Goal: Check status: Check status

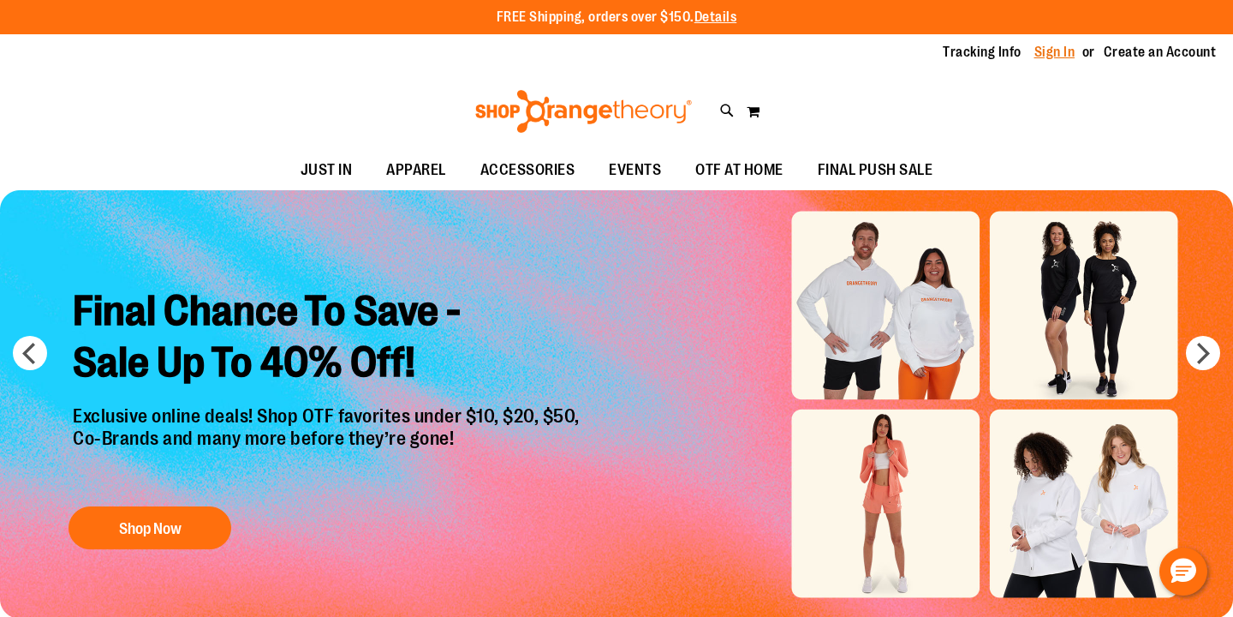
click at [1053, 47] on link "Sign In" at bounding box center [1055, 52] width 41 height 19
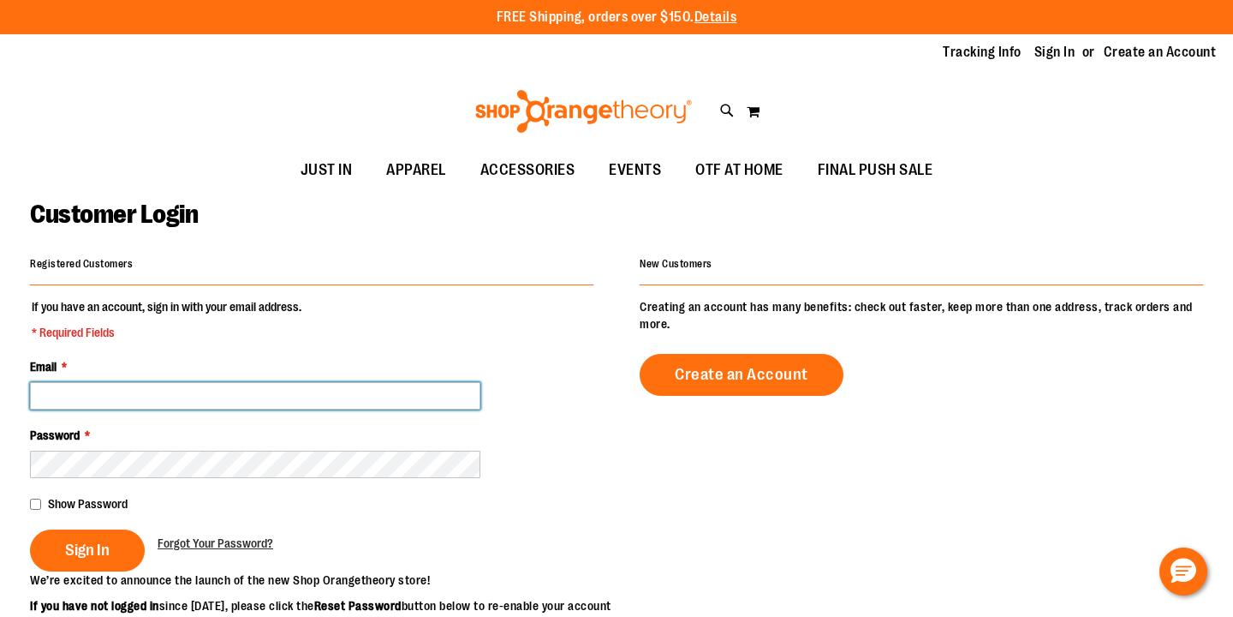
click at [241, 403] on input "Email *" at bounding box center [255, 395] width 450 height 27
type input "**********"
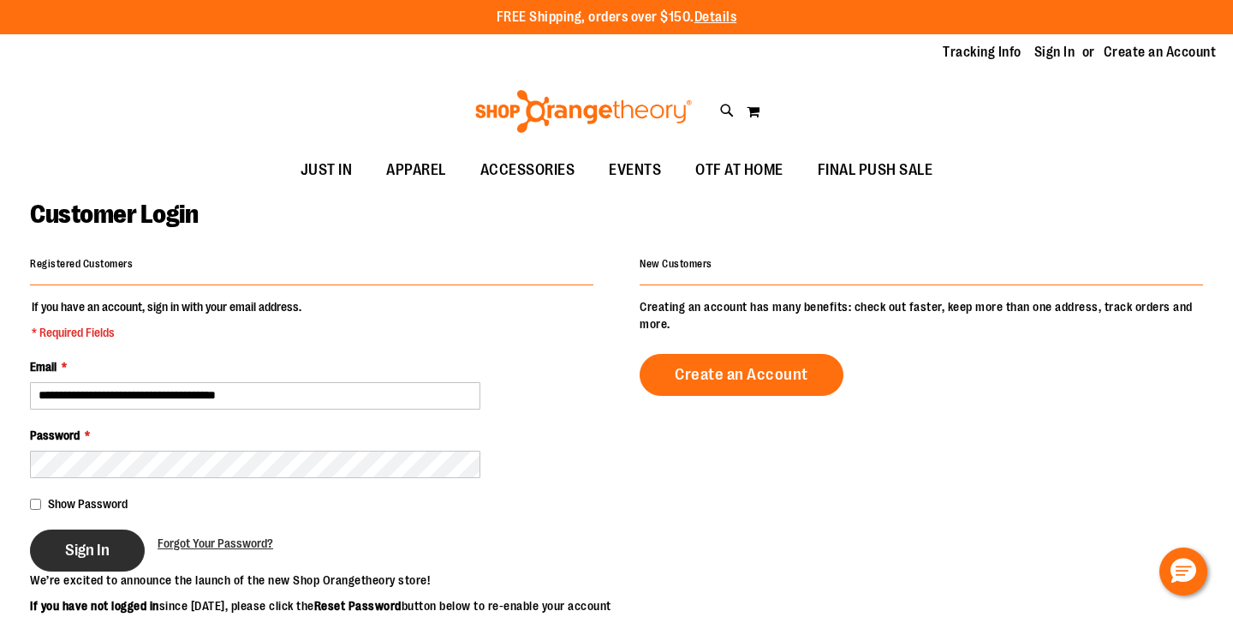
click at [75, 549] on span "Sign In" at bounding box center [87, 549] width 45 height 19
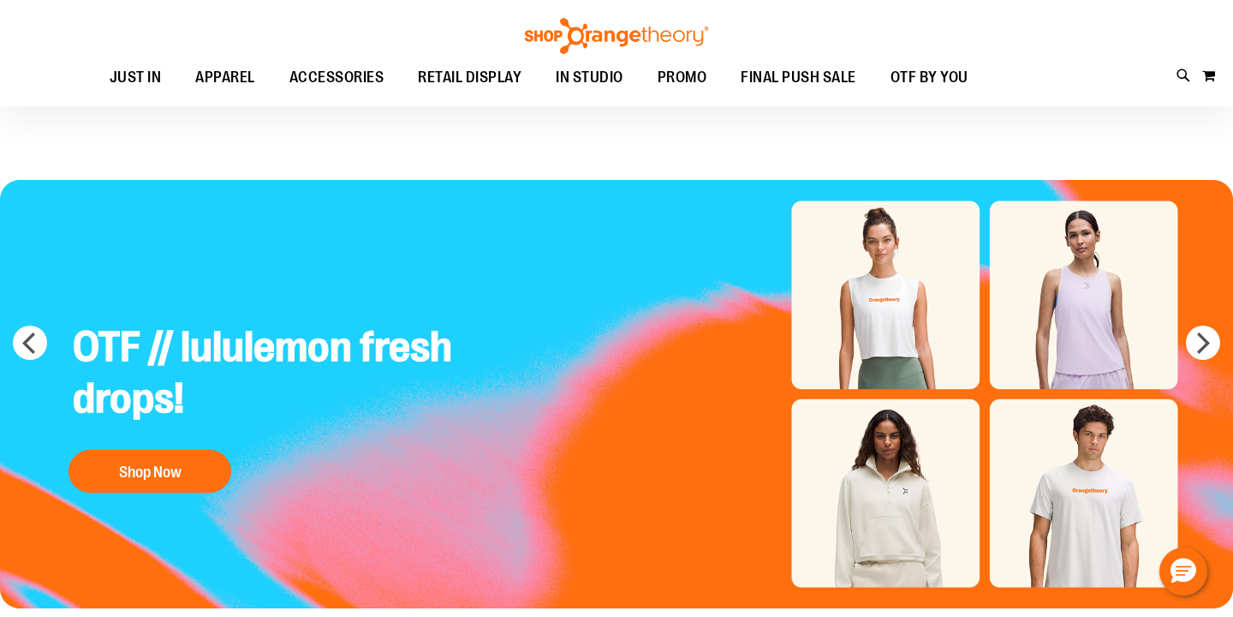
scroll to position [5, 0]
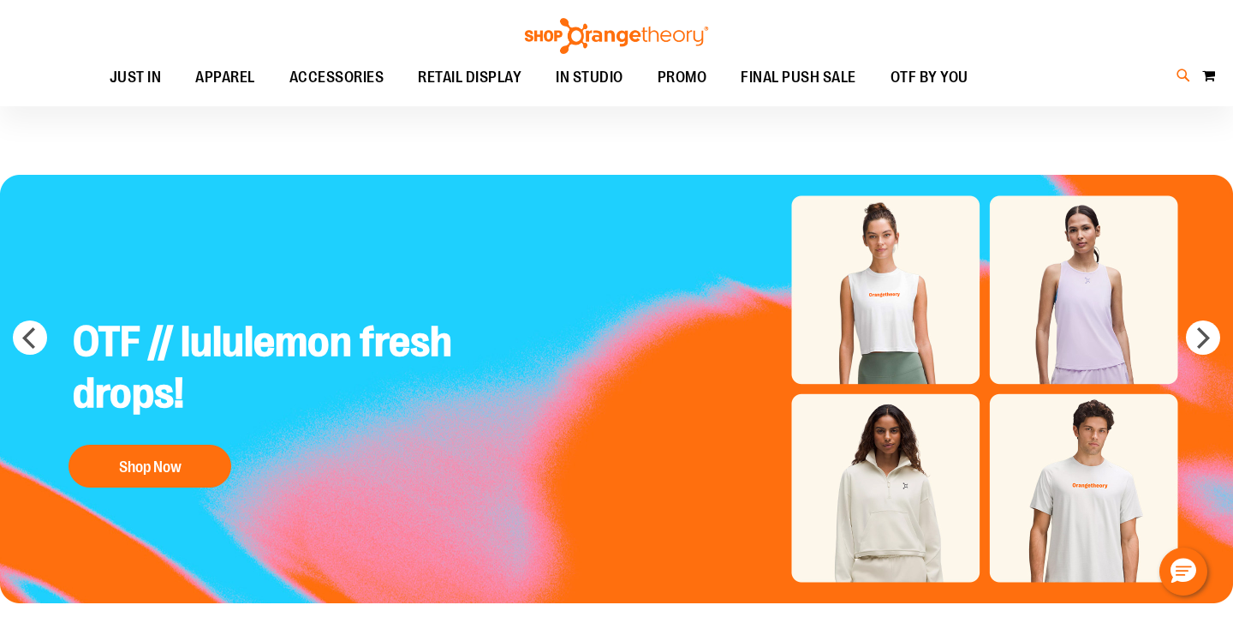
click at [1177, 75] on icon at bounding box center [1184, 76] width 15 height 20
click at [1211, 38] on link at bounding box center [1212, 27] width 27 height 37
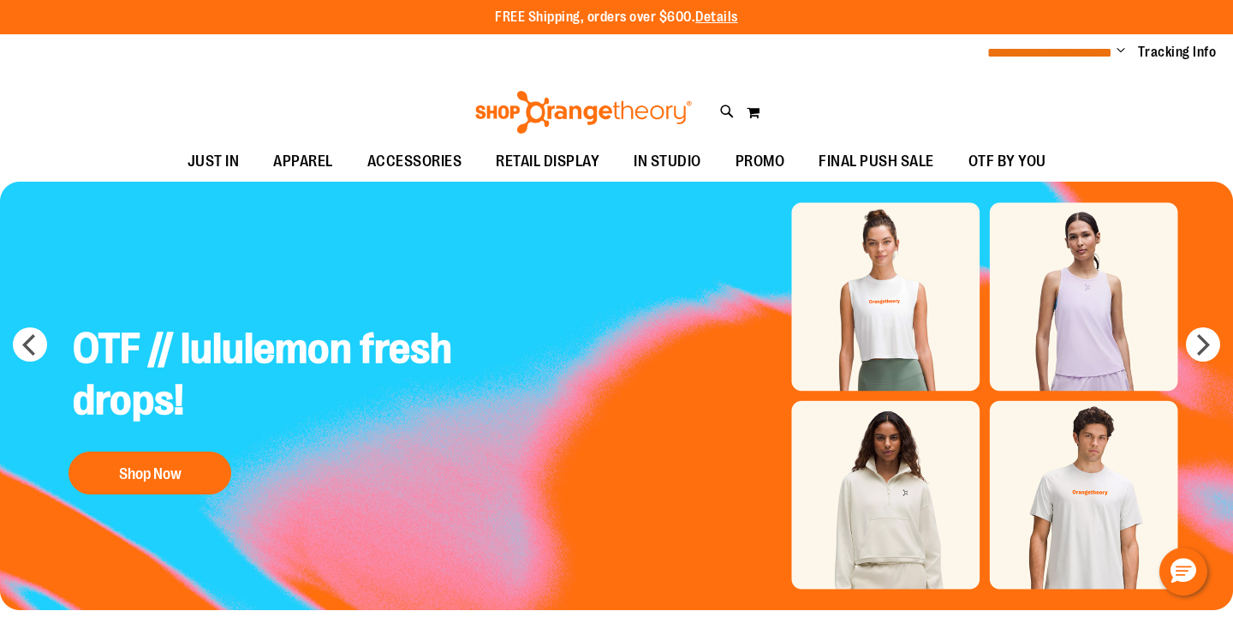
click at [1077, 50] on span "**********" at bounding box center [1049, 52] width 125 height 13
click at [1124, 50] on span "Change" at bounding box center [1121, 52] width 9 height 16
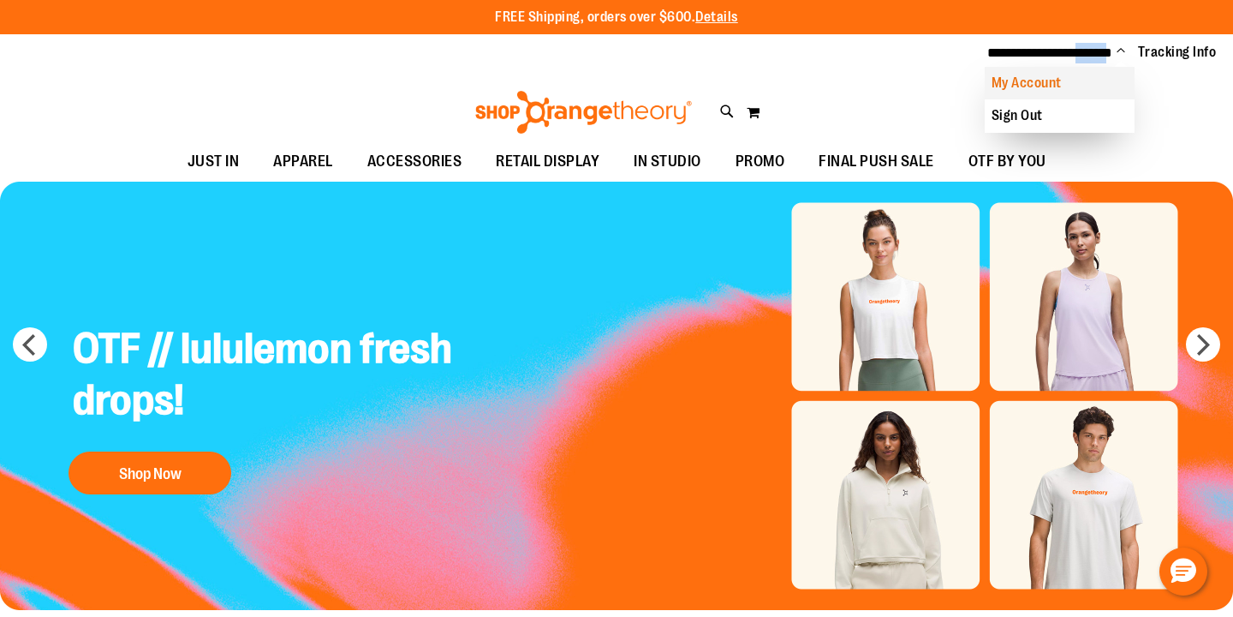
click at [1049, 84] on link "My Account" at bounding box center [1060, 83] width 150 height 33
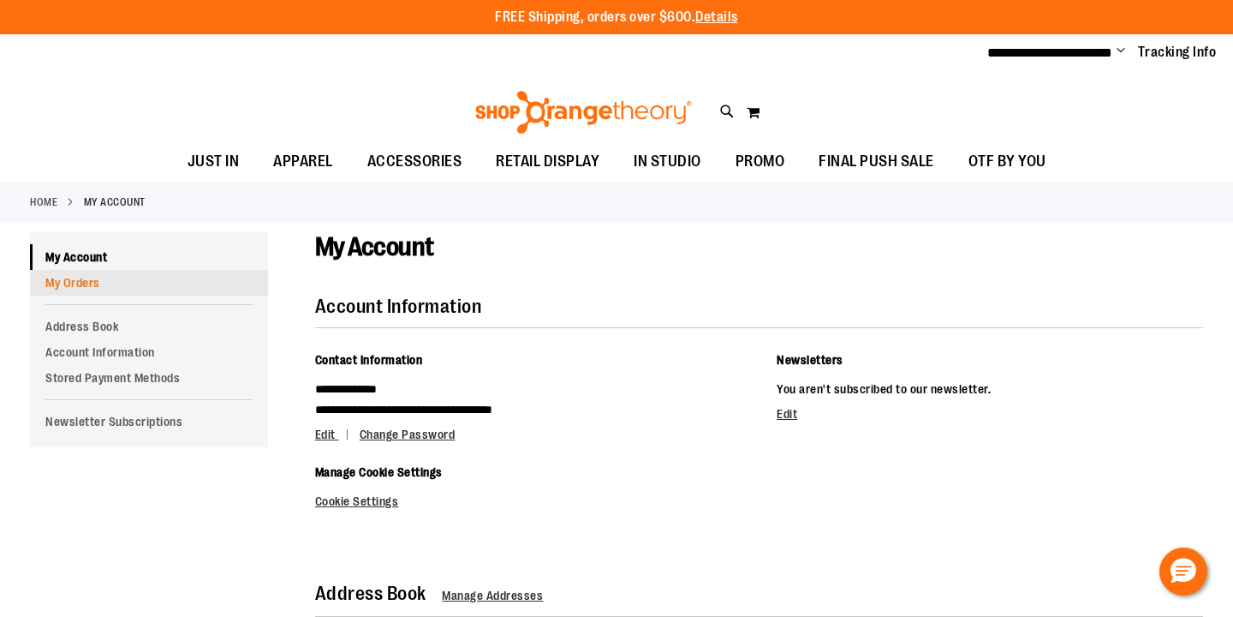
click at [70, 287] on link "My Orders" at bounding box center [149, 283] width 238 height 26
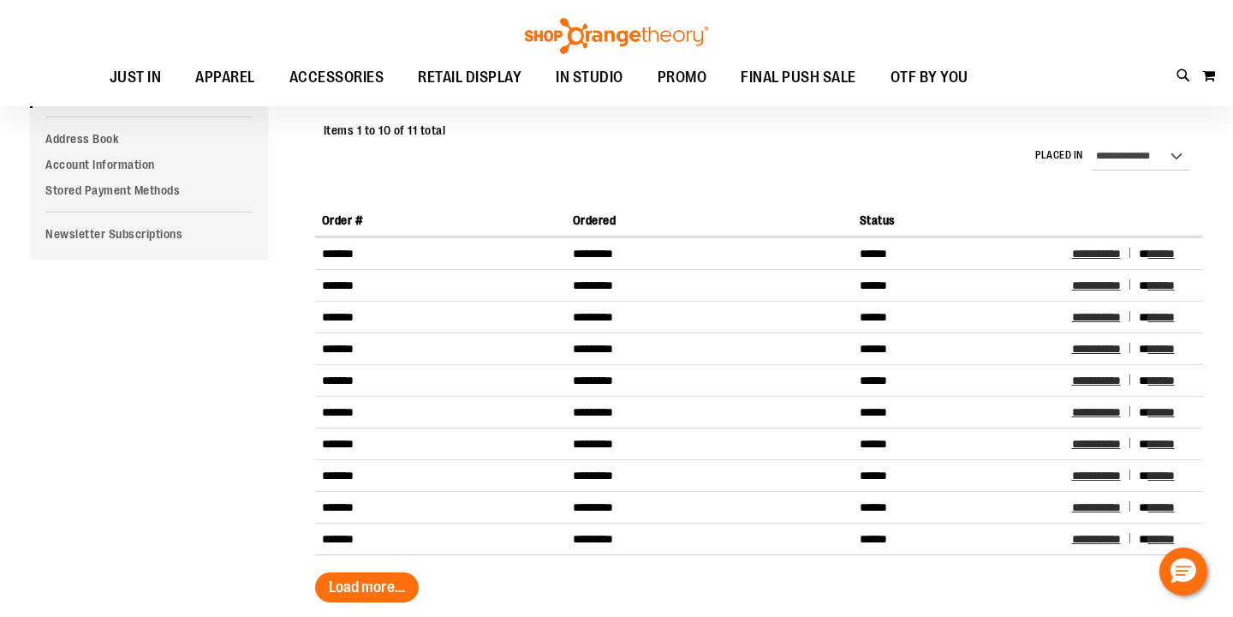
scroll to position [204, 0]
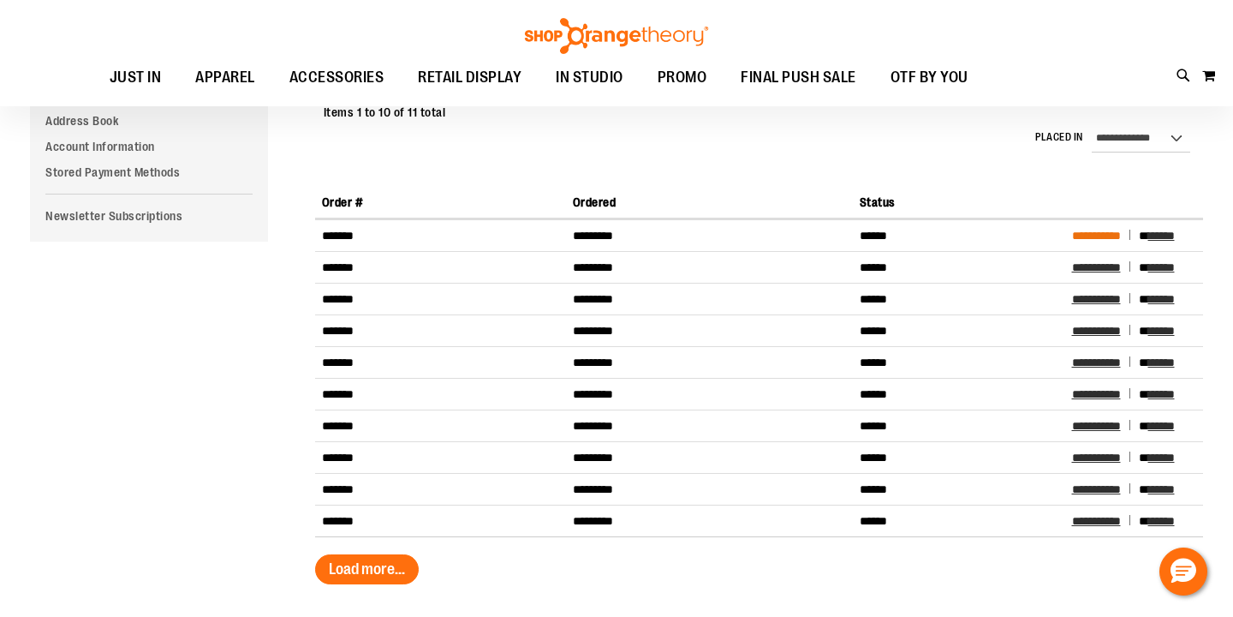
click at [1101, 238] on span "**********" at bounding box center [1096, 236] width 49 height 12
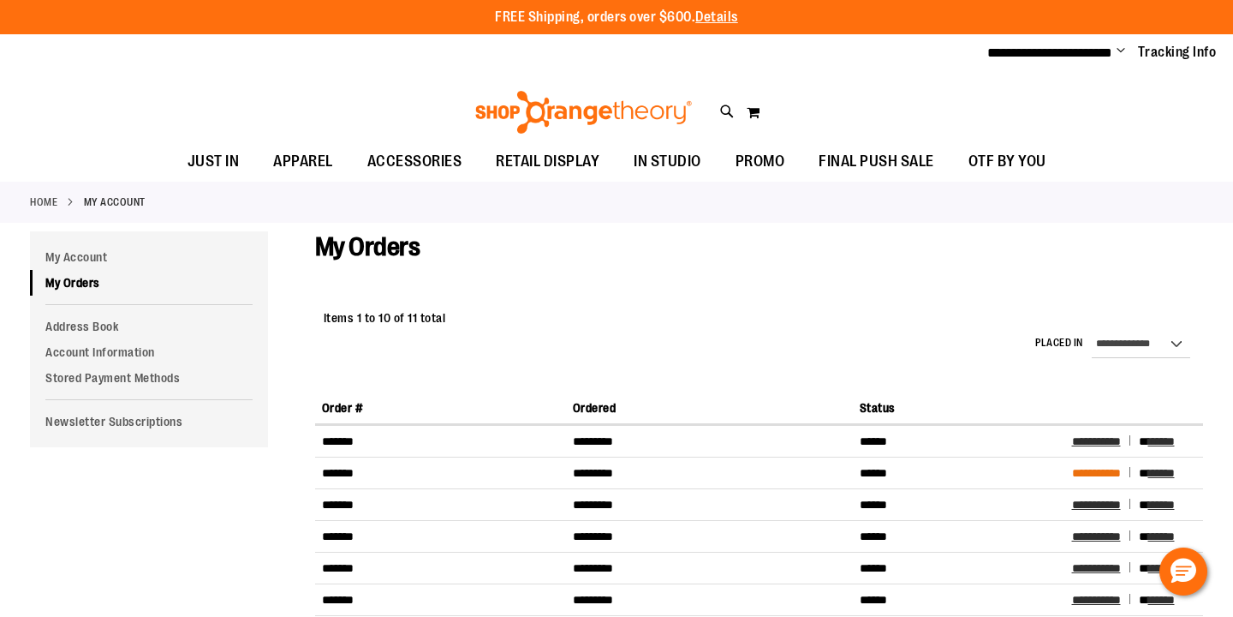
click at [1100, 470] on span "**********" at bounding box center [1096, 473] width 49 height 12
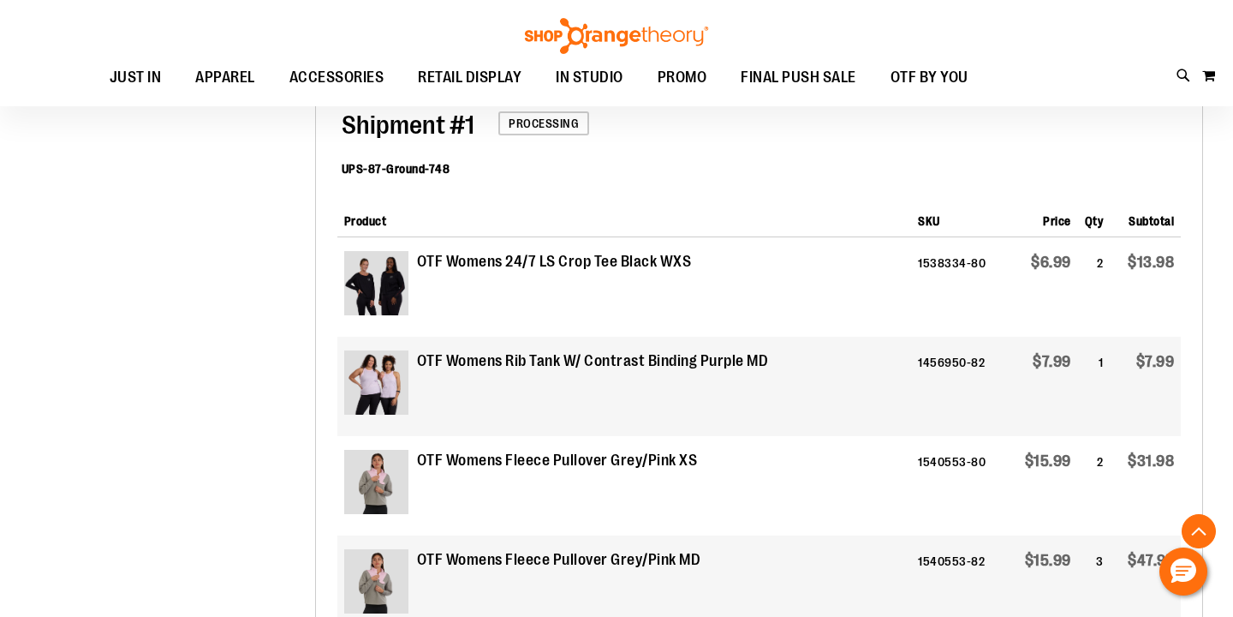
scroll to position [643, 0]
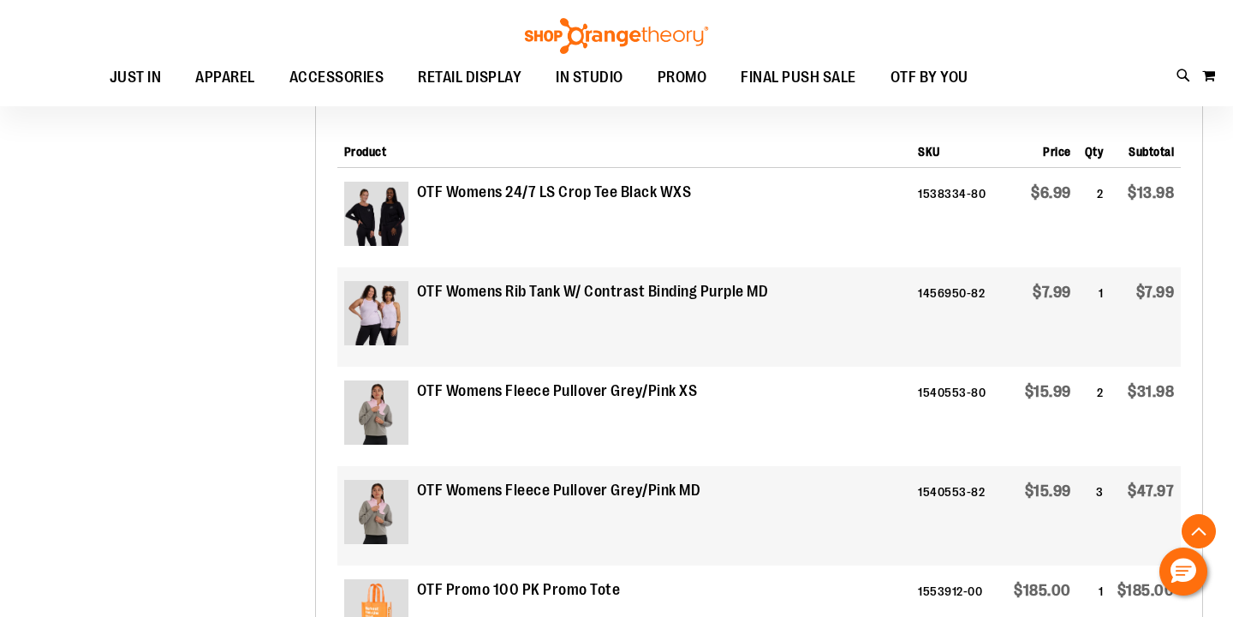
drag, startPoint x: 526, startPoint y: 190, endPoint x: 462, endPoint y: 190, distance: 64.2
click at [526, 190] on strong "OTF Womens 24/7 LS Crop Tee Black WXS" at bounding box center [554, 193] width 275 height 22
click at [362, 194] on img at bounding box center [376, 214] width 64 height 64
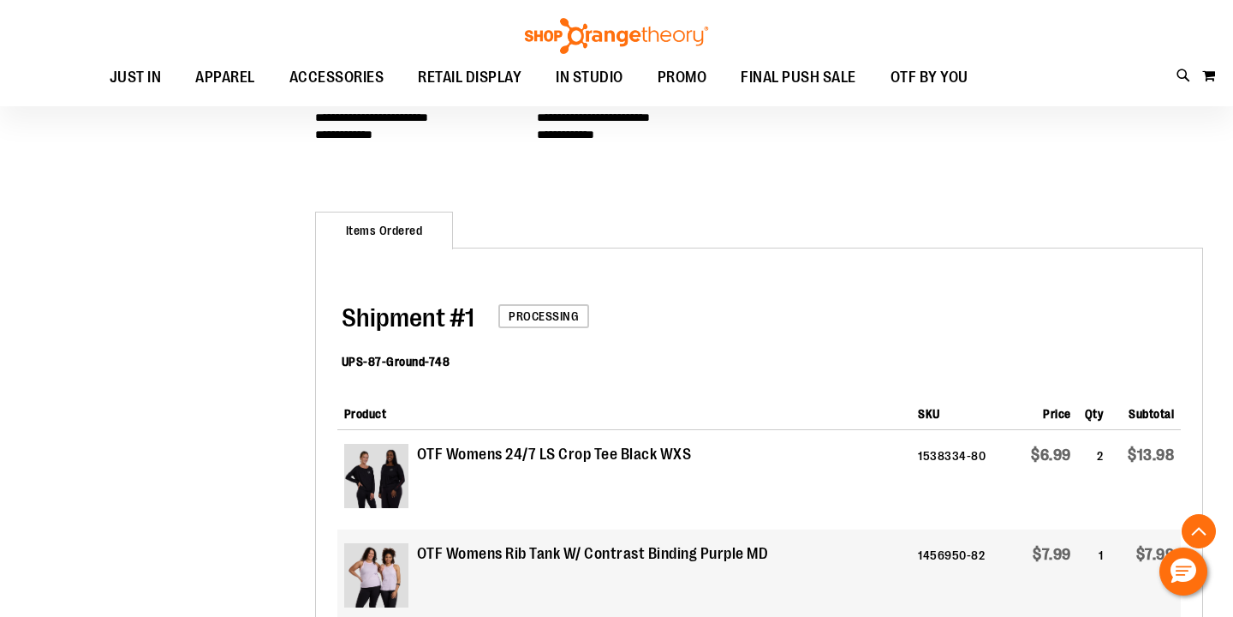
scroll to position [432, 0]
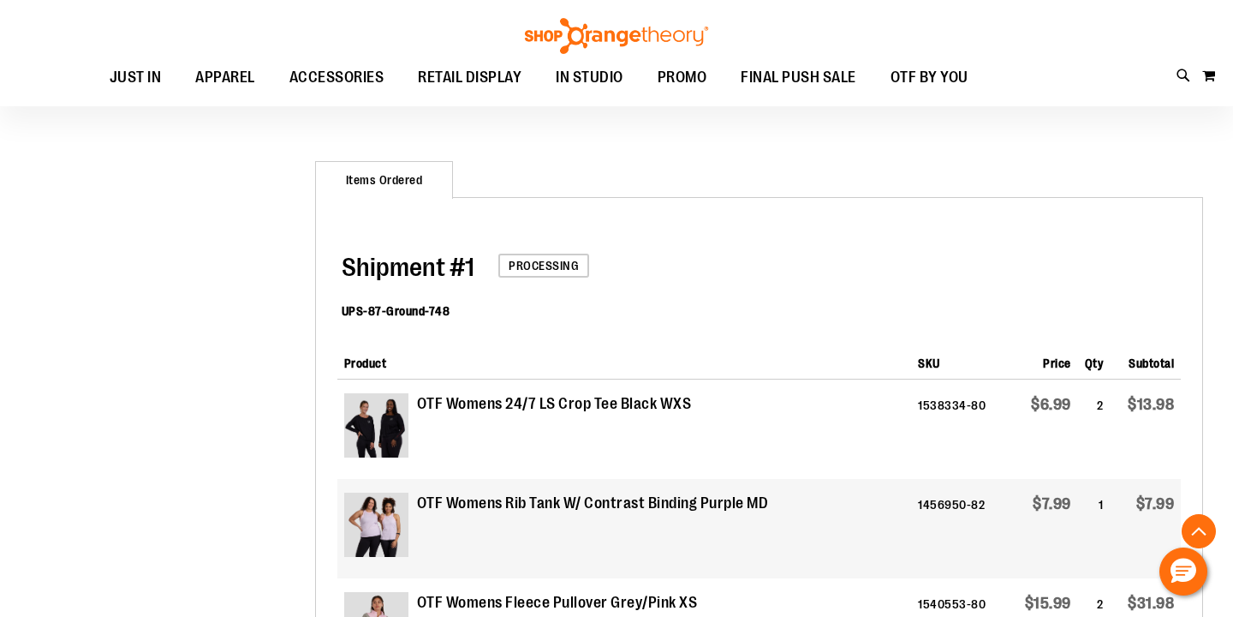
click at [432, 403] on strong "OTF Womens 24/7 LS Crop Tee Black WXS" at bounding box center [554, 404] width 275 height 22
click at [389, 418] on img at bounding box center [376, 425] width 64 height 64
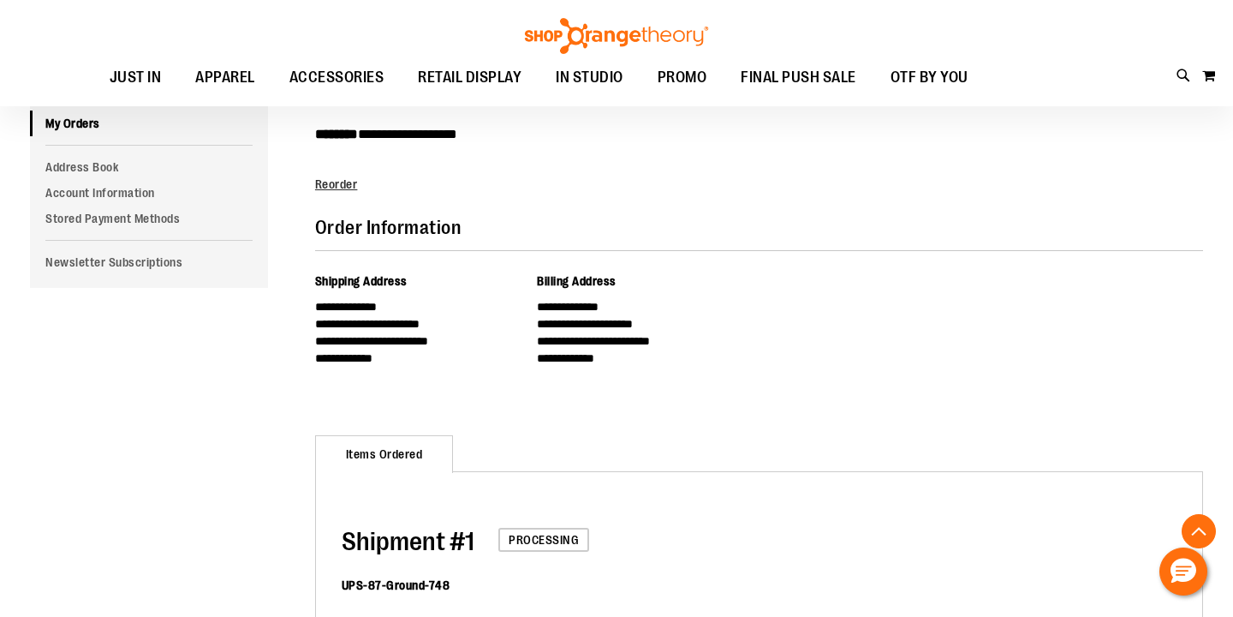
scroll to position [0, 0]
